Goal: Find contact information: Find contact information

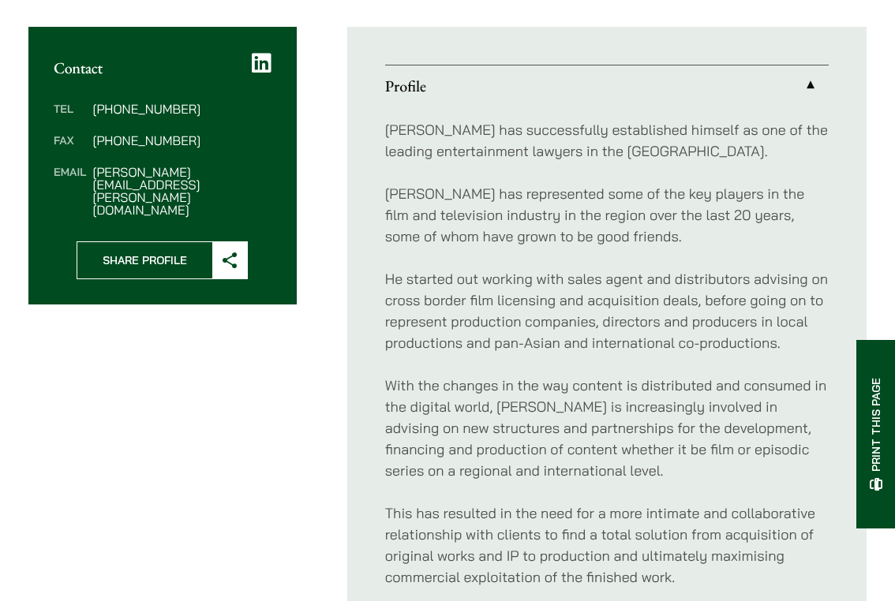
scroll to position [504, 0]
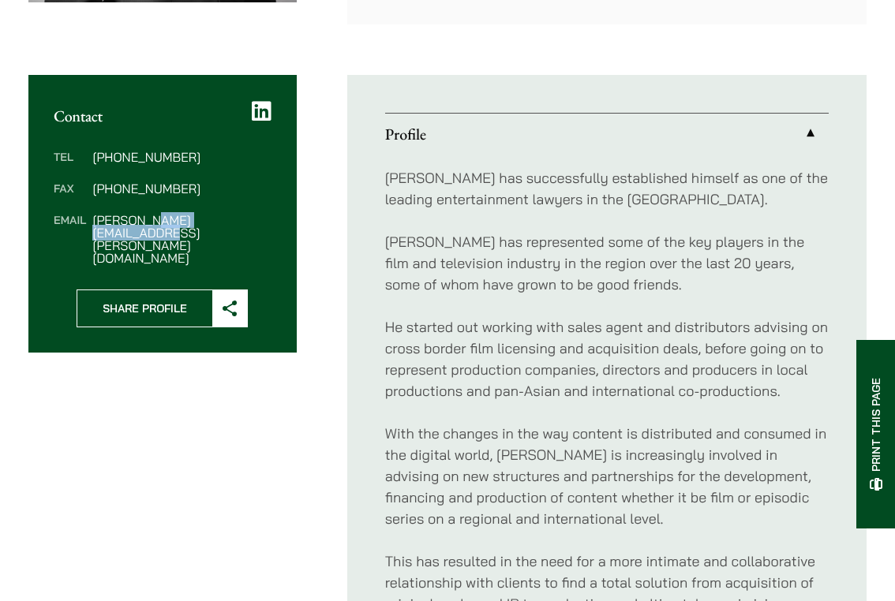
drag, startPoint x: 272, startPoint y: 218, endPoint x: 142, endPoint y: 216, distance: 130.2
click at [142, 216] on div "Tel [PHONE_NUMBER] Fax [PHONE_NUMBER] Email [PERSON_NAME][EMAIL_ADDRESS][PERSON…" at bounding box center [162, 207] width 268 height 164
drag, startPoint x: 93, startPoint y: 222, endPoint x: 263, endPoint y: 238, distance: 170.5
click at [264, 239] on div "Tel [PHONE_NUMBER] Fax [PHONE_NUMBER] Email [PERSON_NAME][EMAIL_ADDRESS][PERSON…" at bounding box center [162, 207] width 268 height 164
copy dd "[PERSON_NAME][EMAIL_ADDRESS][PERSON_NAME][DOMAIN_NAME]"
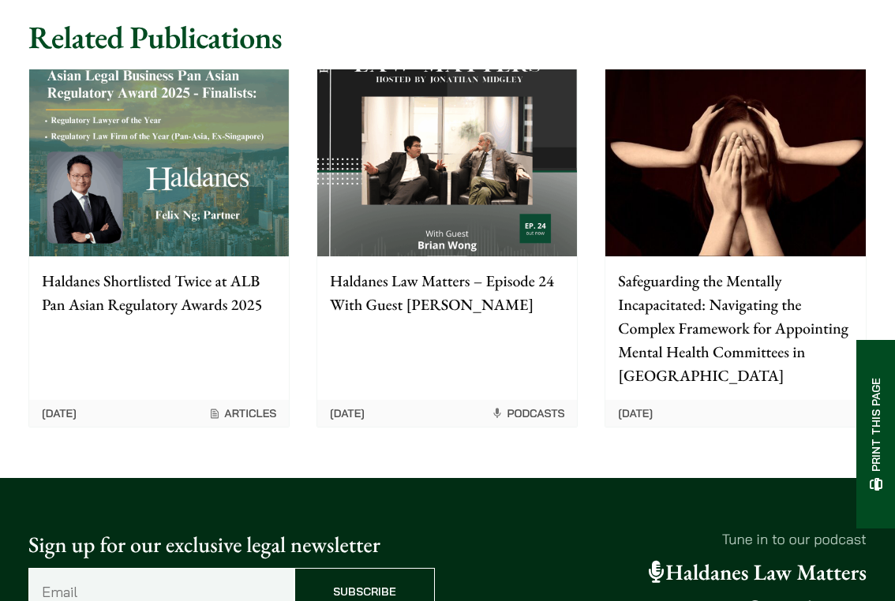
scroll to position [3325, 0]
